Goal: Task Accomplishment & Management: Manage account settings

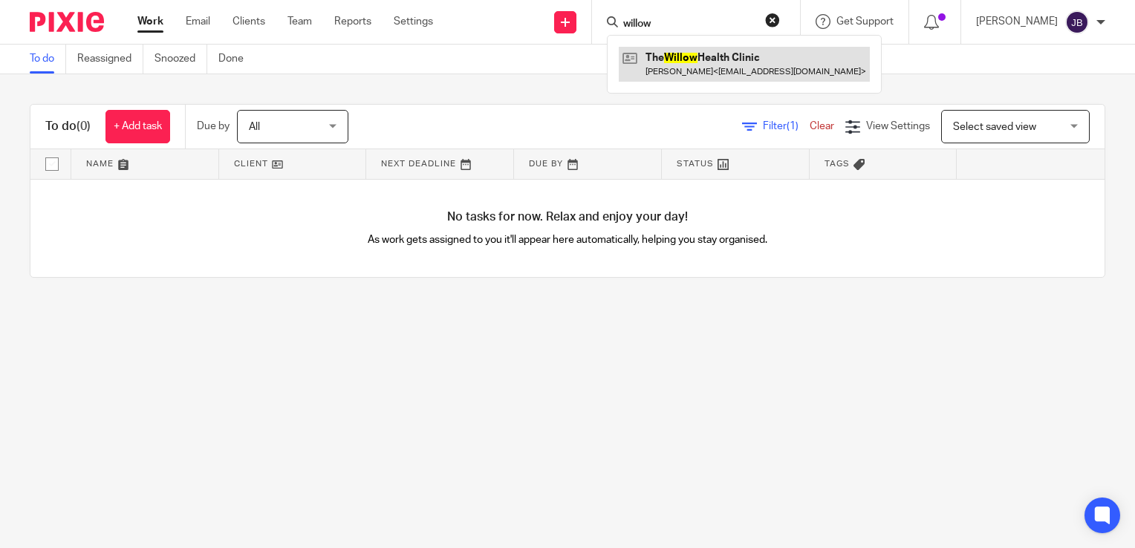
type input "willow"
click at [697, 69] on link at bounding box center [744, 64] width 251 height 34
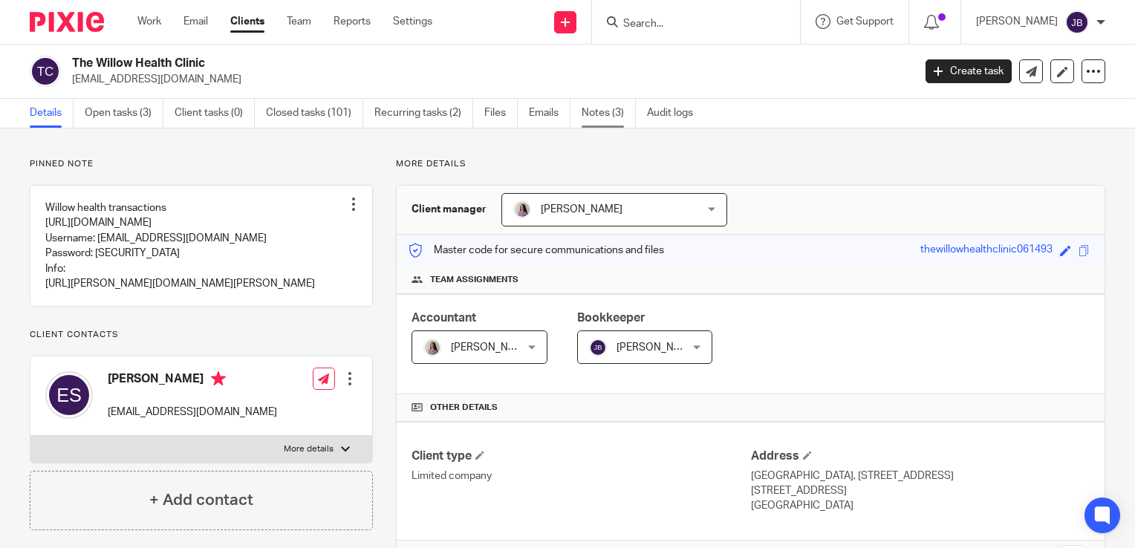
click at [594, 118] on link "Notes (3)" at bounding box center [609, 113] width 54 height 29
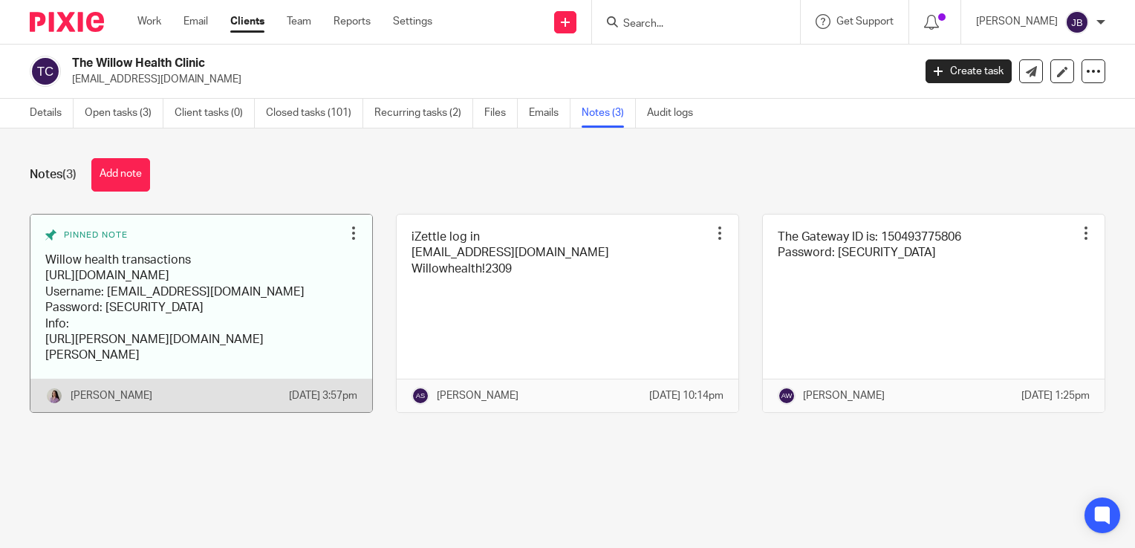
click at [116, 270] on link at bounding box center [201, 314] width 342 height 198
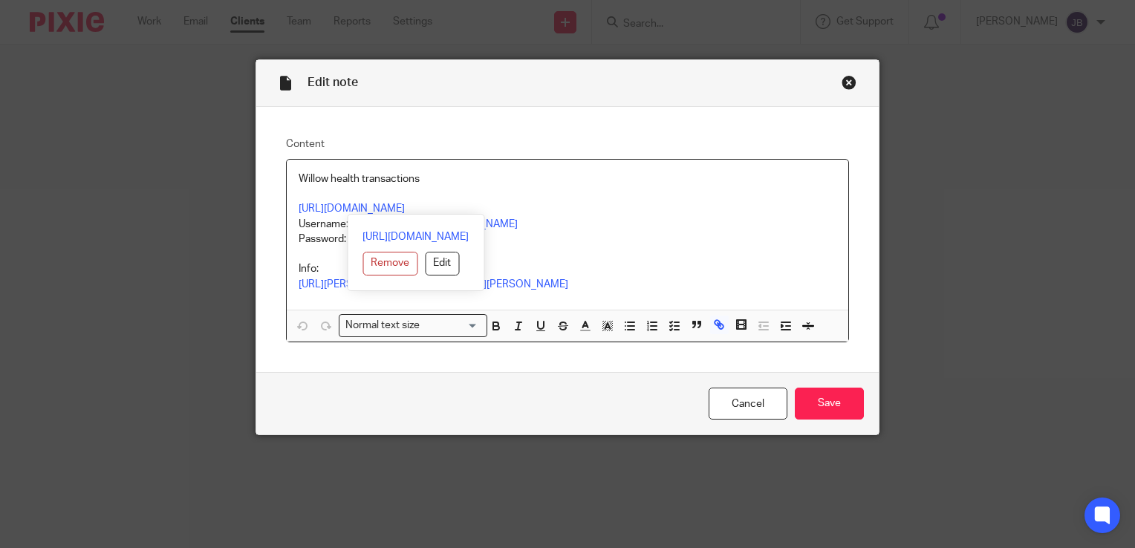
drag, startPoint x: 293, startPoint y: 209, endPoint x: 524, endPoint y: 207, distance: 231.0
click at [524, 207] on p "Willow health transactions https://thewillowhealthclinic.janeapp.co.uk/admin" at bounding box center [568, 194] width 538 height 45
drag, startPoint x: 464, startPoint y: 228, endPoint x: 660, endPoint y: 172, distance: 203.3
click at [660, 172] on p "Willow health transactions https://thewillowhealthclinic.janeapp.co.uk/admin" at bounding box center [568, 194] width 538 height 45
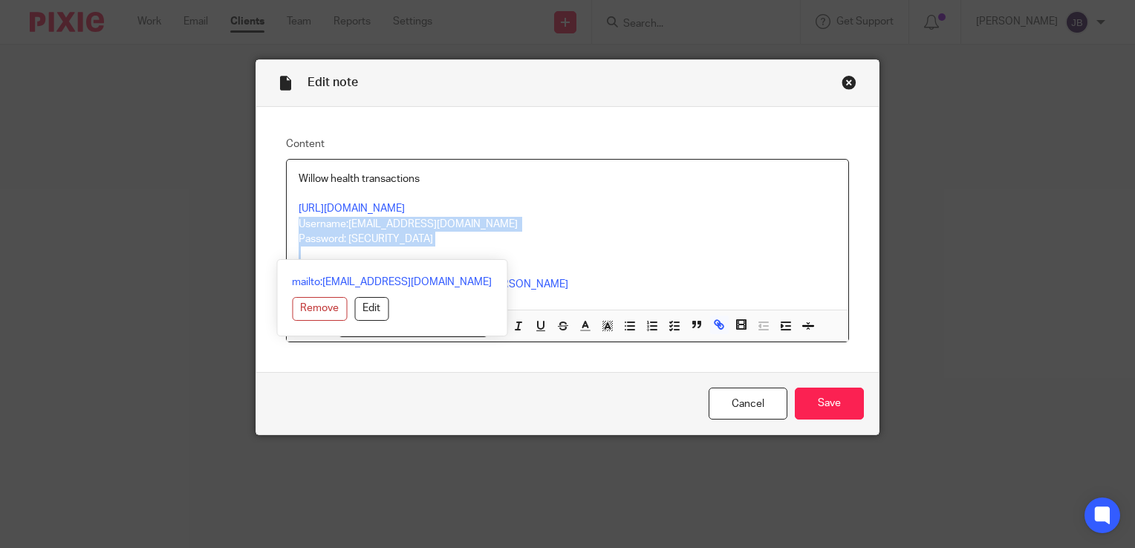
drag, startPoint x: 293, startPoint y: 221, endPoint x: 410, endPoint y: 248, distance: 120.4
click at [410, 248] on div "Willow health transactions https://thewillowhealthclinic.janeapp.co.uk/admin Us…" at bounding box center [568, 235] width 562 height 150
copy div "Username: Info@thewillowhealthclinic.co.uk Password: Willowhealth!"
click at [656, 189] on p "Willow health transactions https://thewillowhealthclinic.janeapp.co.uk/admin" at bounding box center [568, 194] width 538 height 45
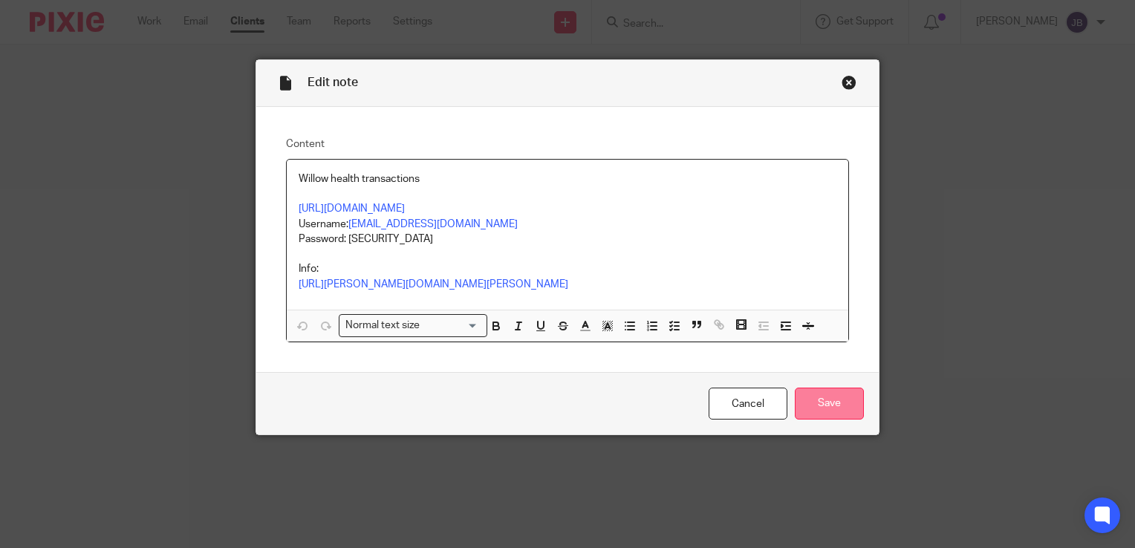
click at [799, 393] on input "Save" at bounding box center [829, 404] width 69 height 32
